Goal: Task Accomplishment & Management: Manage account settings

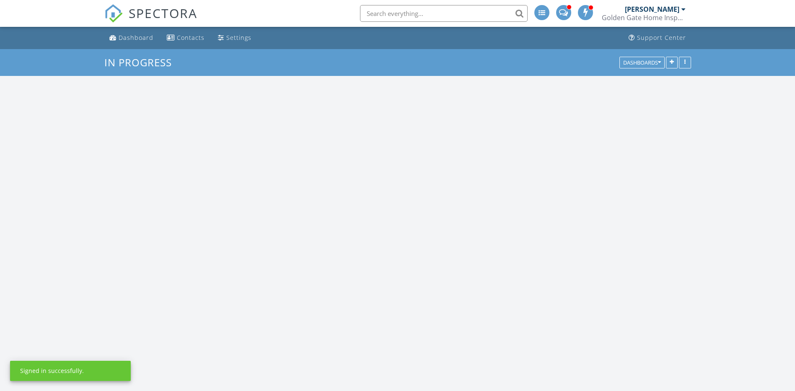
scroll to position [818, 808]
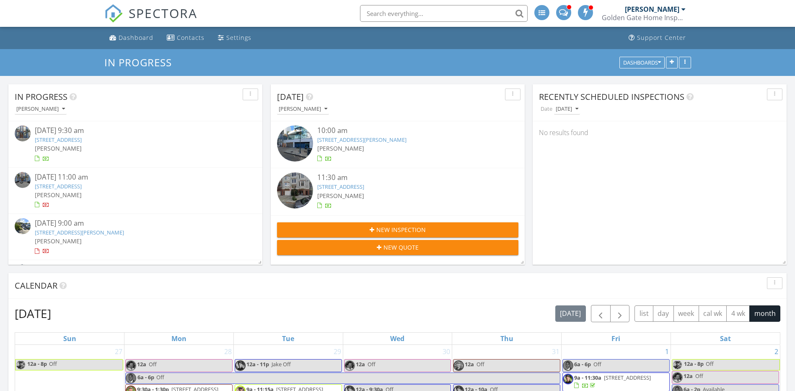
click at [82, 140] on link "175 Bluxome St 109, San Francisco, CA 94107" at bounding box center [58, 140] width 47 height 8
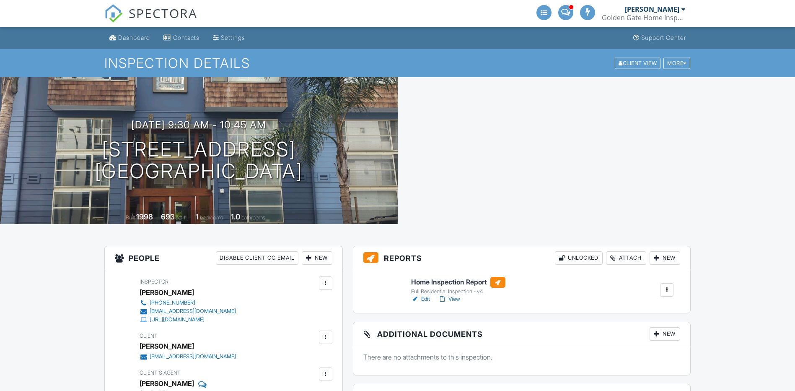
click at [426, 296] on link "Edit" at bounding box center [420, 299] width 19 height 8
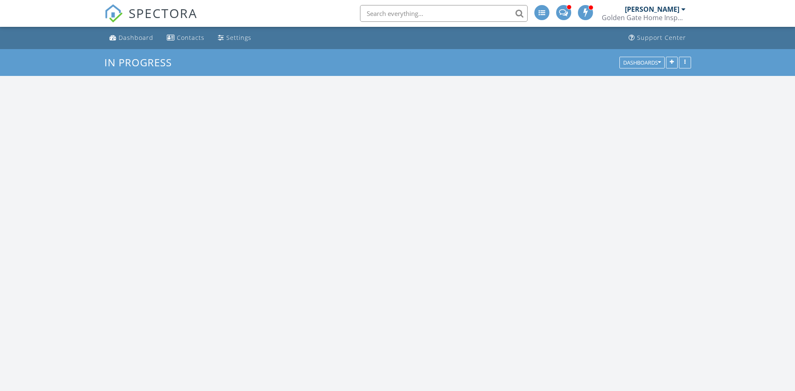
scroll to position [818, 808]
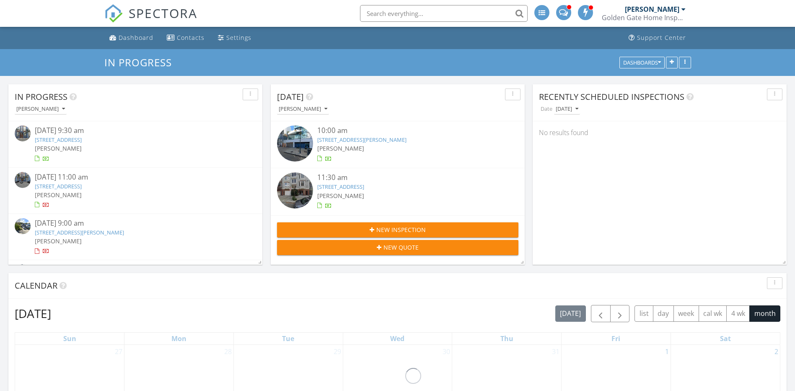
click at [82, 140] on link "[STREET_ADDRESS]" at bounding box center [58, 140] width 47 height 8
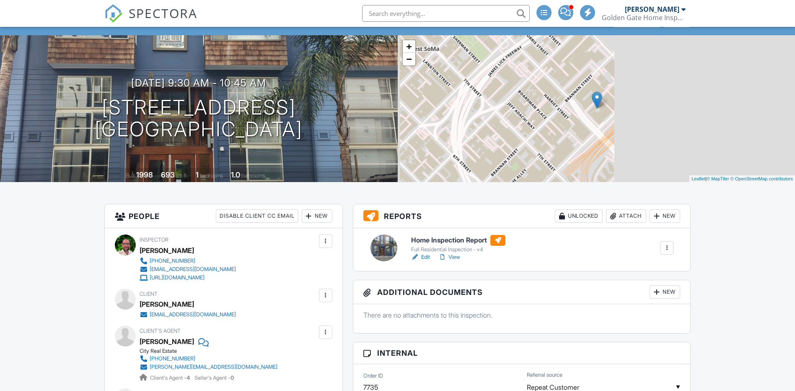
scroll to position [100, 0]
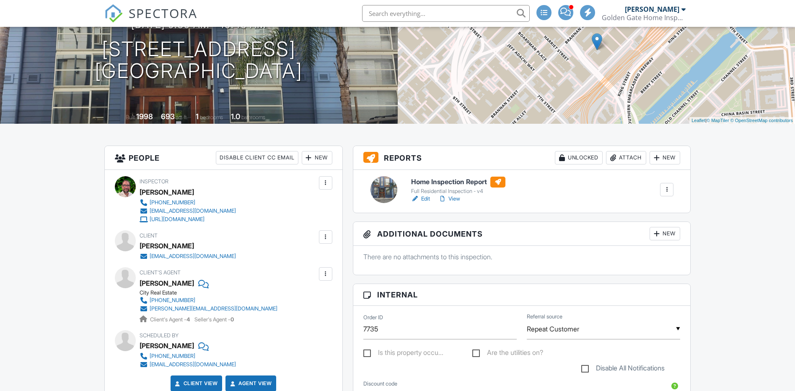
click at [458, 203] on link "View" at bounding box center [449, 199] width 22 height 8
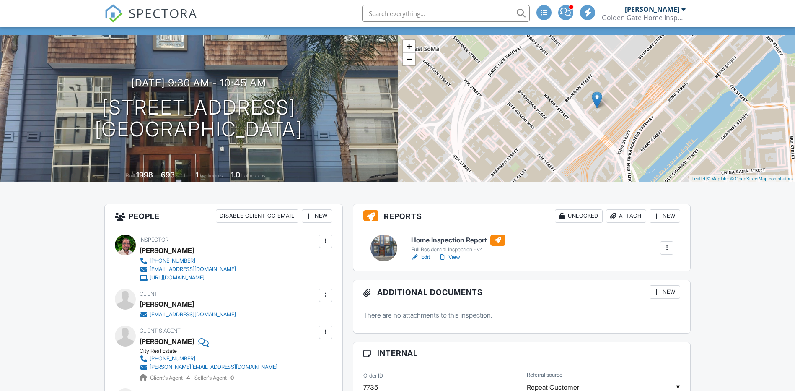
scroll to position [0, 0]
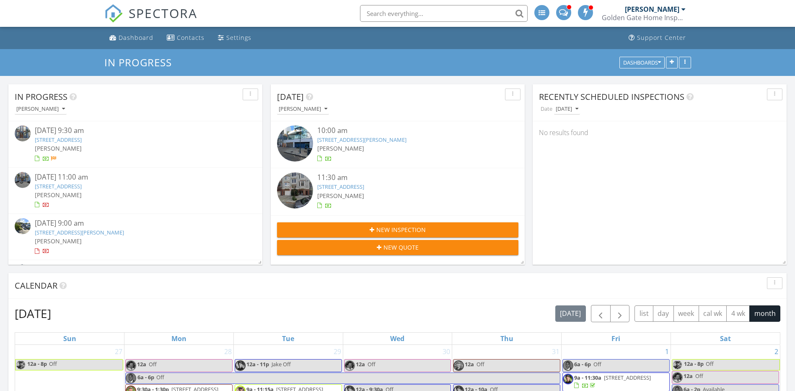
click at [84, 176] on div "08/26/25 11:00 am" at bounding box center [135, 177] width 201 height 10
click at [82, 184] on link "175 Bluxome St 301, San Francisco, CA 94107" at bounding box center [58, 186] width 47 height 8
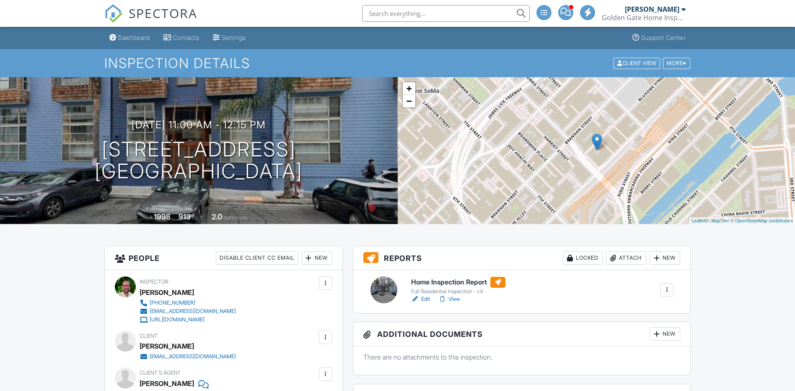
click at [457, 298] on link "View" at bounding box center [449, 299] width 22 height 8
click at [426, 298] on link "Edit" at bounding box center [420, 299] width 19 height 8
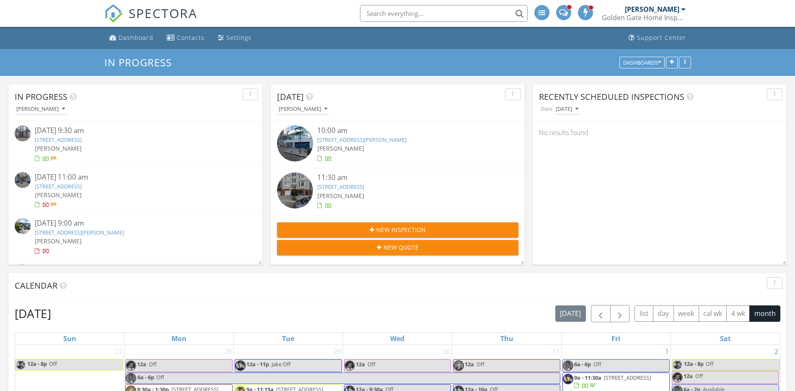
scroll to position [88, 0]
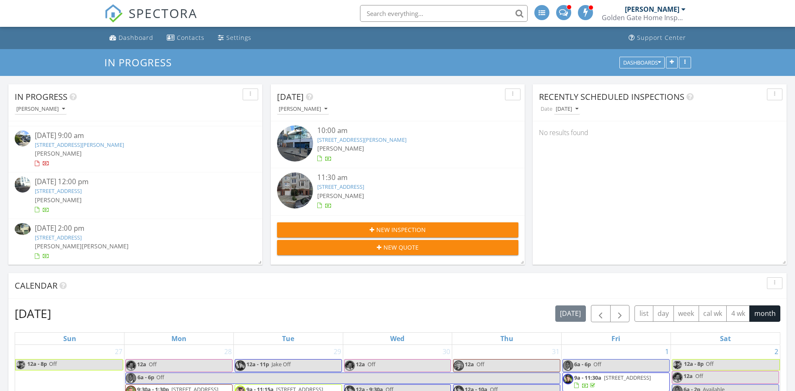
click at [82, 190] on link "1788 Clay St 304, San Francisco, CA 94109" at bounding box center [58, 191] width 47 height 8
